Goal: Find contact information: Find contact information

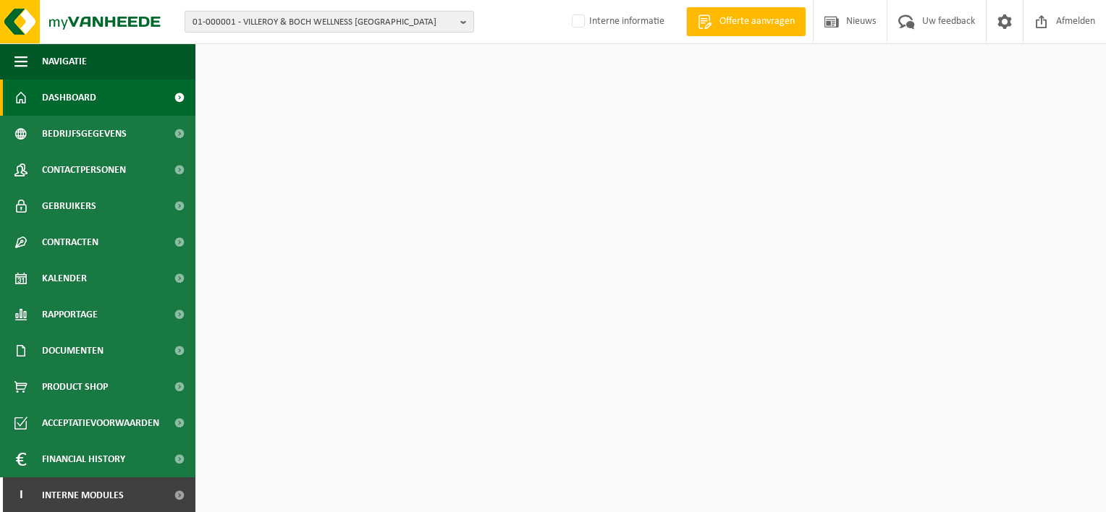
click at [277, 20] on span "01-000001 - VILLEROY & BOCH WELLNESS NV" at bounding box center [324, 23] width 262 height 22
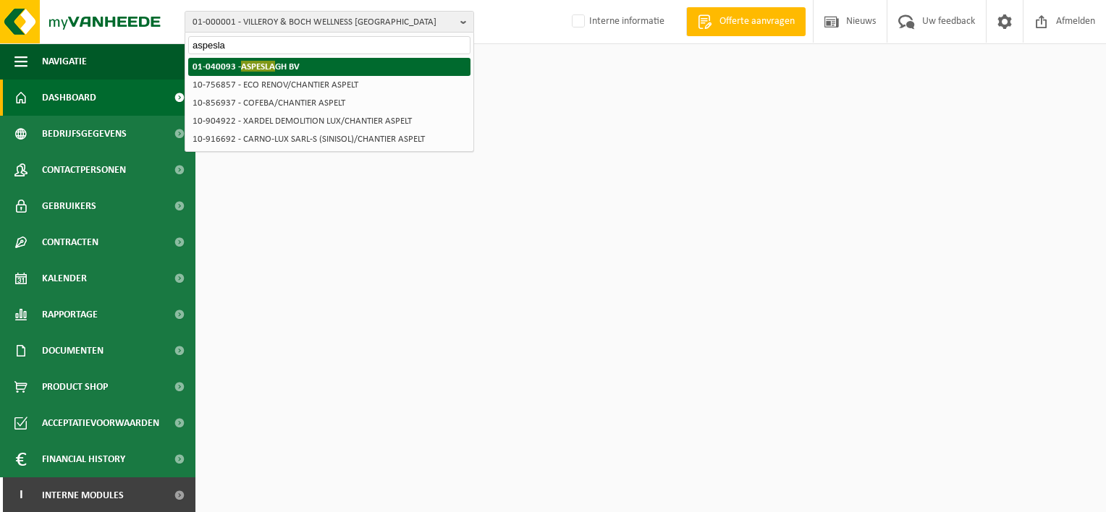
type input "aspesla"
click at [261, 69] on span "ASPESLA" at bounding box center [258, 66] width 34 height 11
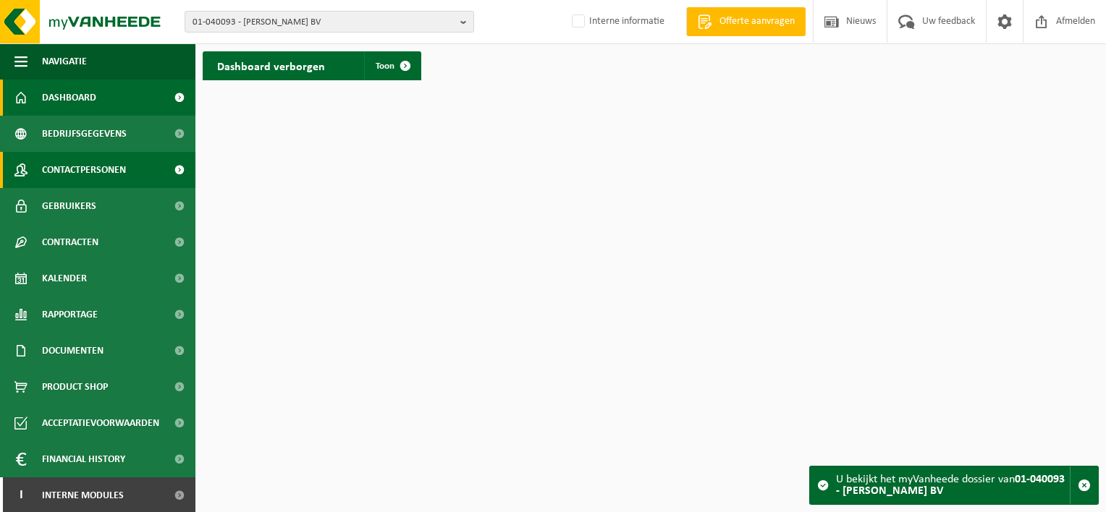
click at [108, 172] on span "Contactpersonen" at bounding box center [84, 170] width 84 height 36
